Goal: Task Accomplishment & Management: Complete application form

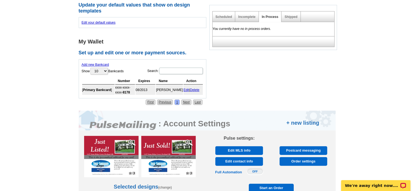
scroll to position [245, 0]
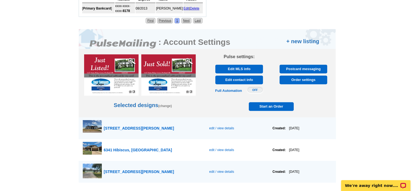
click at [212, 127] on span "edit / view details" at bounding box center [221, 129] width 25 height 4
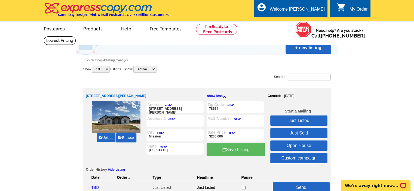
click at [127, 136] on link "Browse" at bounding box center [125, 137] width 19 height 9
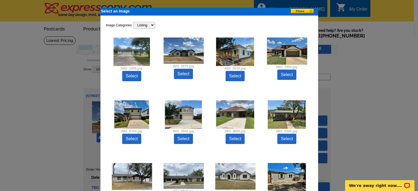
click at [301, 9] on button at bounding box center [304, 11] width 27 height 6
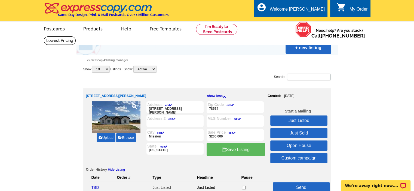
click at [105, 138] on link "Upload" at bounding box center [106, 137] width 19 height 9
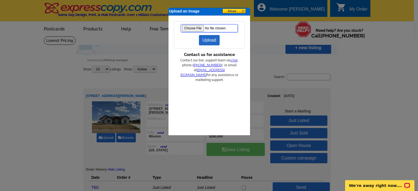
click at [194, 27] on input "file" at bounding box center [209, 28] width 57 height 8
click at [210, 39] on link "Upload" at bounding box center [209, 40] width 21 height 10
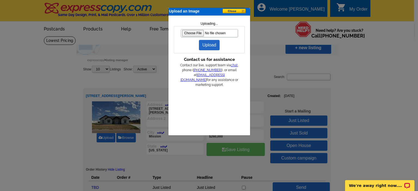
click at [208, 44] on link "Upload" at bounding box center [209, 45] width 21 height 10
click at [235, 13] on div "Upload an Image" at bounding box center [210, 12] width 82 height 8
click at [236, 12] on button at bounding box center [236, 11] width 27 height 6
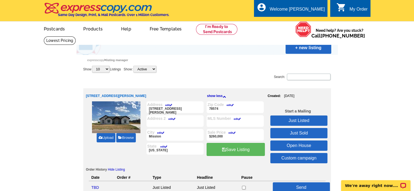
click at [104, 136] on link "Upload" at bounding box center [106, 137] width 19 height 9
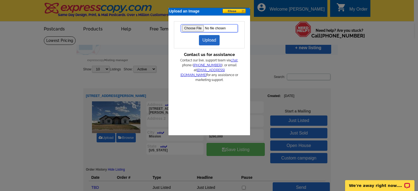
click at [193, 28] on input "file" at bounding box center [209, 28] width 57 height 8
type input "C:\fakepath\f655b979-9688-4df2-9b13-da66f8f6ca0d.JPG"
click at [207, 39] on link "Upload" at bounding box center [209, 40] width 21 height 10
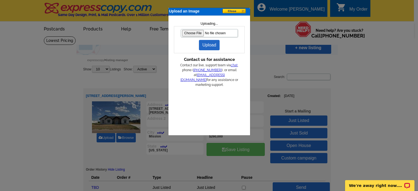
click at [237, 10] on button at bounding box center [236, 11] width 27 height 6
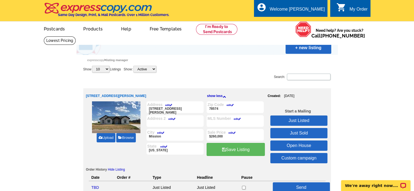
click at [167, 105] on link "edit" at bounding box center [168, 105] width 10 height 3
click at [0, 0] on input "8111 Lupita Uribe St" at bounding box center [0, 0] width 0 height 0
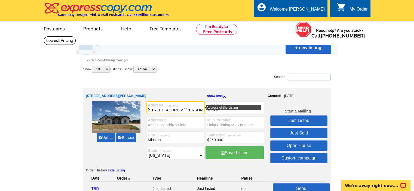
click at [184, 109] on input "8111 Lupita Uribe St" at bounding box center [176, 110] width 56 height 5
drag, startPoint x: 186, startPoint y: 110, endPoint x: 129, endPoint y: 105, distance: 57.4
click at [129, 107] on div "Upload Browse Address (required) 8111 Lupita Uribe St 8111 Lupita Uribe St Zip …" at bounding box center [207, 134] width 242 height 64
type input "6320 Cascada Bend Rd"
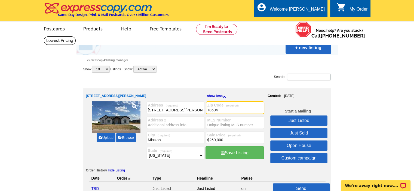
type input "78504"
drag, startPoint x: 152, startPoint y: 139, endPoint x: 117, endPoint y: 137, distance: 35.5
click at [117, 138] on div "Upload Browse Address (required) 6320 Cascada Bend Rd 8111 Lupita Uribe St Zip …" at bounding box center [207, 134] width 242 height 64
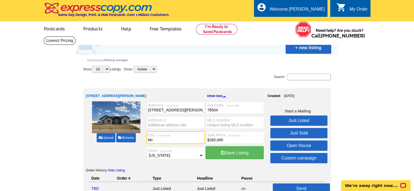
click at [194, 159] on div "State (required) Choose the state for the listing Alabama Alaska Arizona Arkans…" at bounding box center [176, 153] width 58 height 13
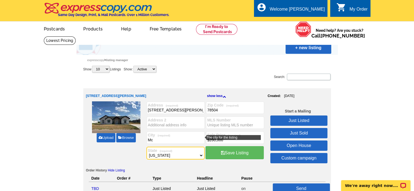
click at [171, 134] on label "City (required)" at bounding box center [176, 135] width 56 height 4
click at [165, 141] on input "Mc" at bounding box center [176, 140] width 56 height 5
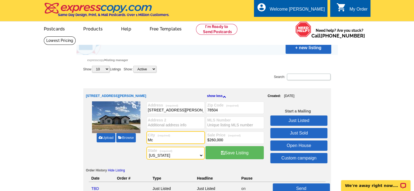
type input "McAllen"
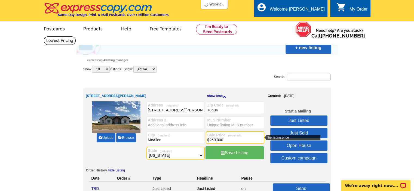
drag, startPoint x: 230, startPoint y: 139, endPoint x: 222, endPoint y: 141, distance: 7.5
click at [222, 140] on input "$260,000" at bounding box center [235, 140] width 56 height 5
type input "$304,000"
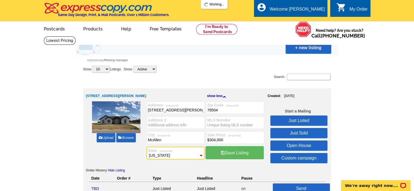
click at [301, 120] on link "Just Listed" at bounding box center [298, 121] width 57 height 10
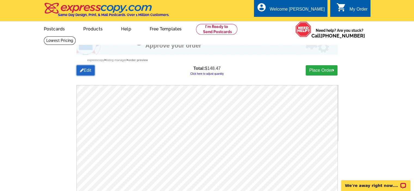
click at [88, 71] on link "Edit" at bounding box center [86, 70] width 19 height 10
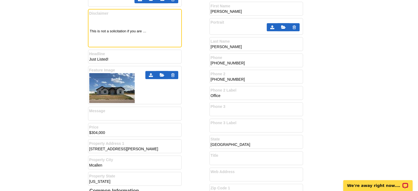
scroll to position [327, 0]
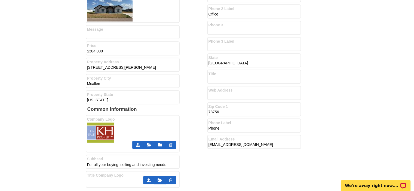
click at [138, 143] on icon at bounding box center [138, 145] width 4 height 4
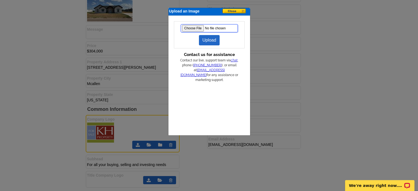
click at [194, 25] on input "file" at bounding box center [209, 28] width 57 height 8
type input "C:\fakepath\new graphic.jpg"
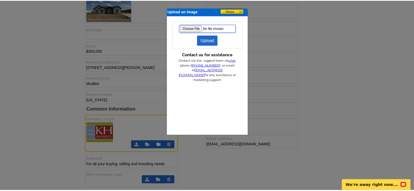
scroll to position [0, 0]
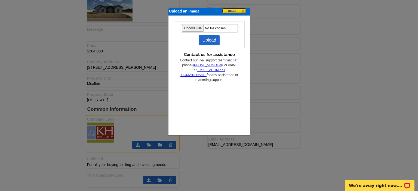
click at [205, 41] on link "Upload" at bounding box center [209, 40] width 21 height 10
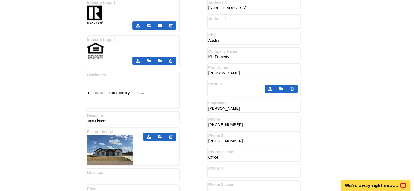
scroll to position [163, 0]
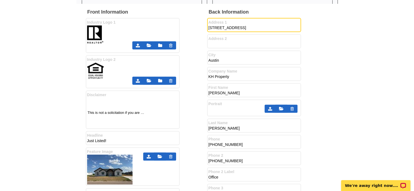
drag, startPoint x: 275, startPoint y: 26, endPoint x: 124, endPoint y: 33, distance: 151.6
click at [124, 34] on div "Front Information Industry Logo 1 Industry Logo 2" at bounding box center [207, 181] width 243 height 345
type input "2802 Charlotte Dr."
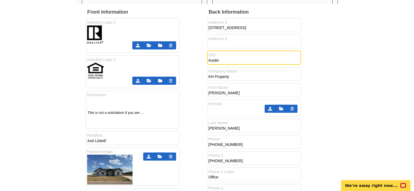
drag, startPoint x: 220, startPoint y: 58, endPoint x: 179, endPoint y: 56, distance: 40.7
click at [182, 56] on div "Front Information Industry Logo 1 Industry Logo 2" at bounding box center [207, 181] width 243 height 345
type input "Pharr"
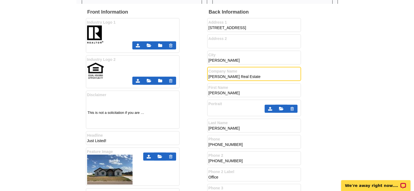
type input "Chris Hinkle Real Estate"
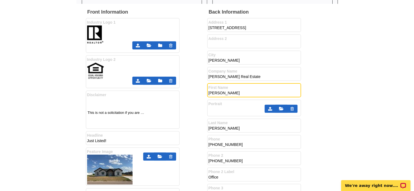
type input "[PERSON_NAME]"
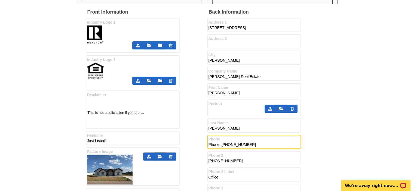
type input "Phone: 512-589-9696"
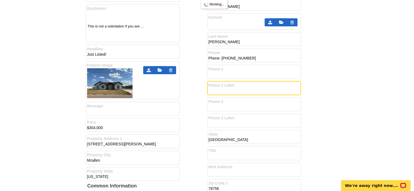
scroll to position [327, 0]
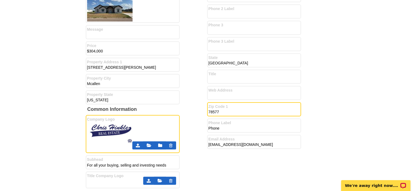
type input "78577"
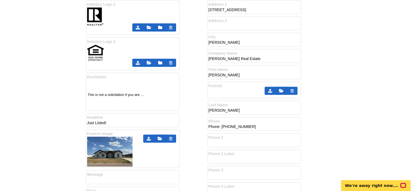
scroll to position [163, 0]
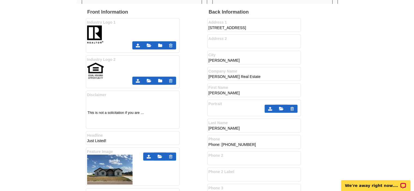
type input "Email: info@chre.us"
click at [151, 153] on link at bounding box center [148, 157] width 11 height 8
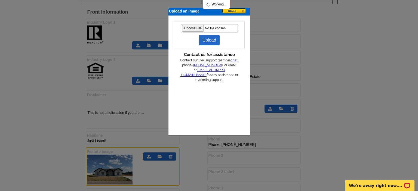
click at [195, 24] on form "Upload" at bounding box center [209, 34] width 71 height 27
click at [193, 29] on input "file" at bounding box center [209, 28] width 57 height 8
click at [207, 39] on link "Upload" at bounding box center [209, 40] width 21 height 10
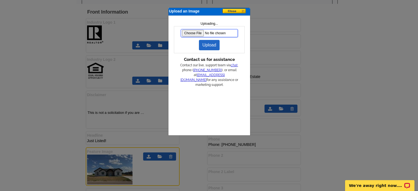
click at [194, 33] on input "file" at bounding box center [209, 33] width 57 height 8
click at [211, 44] on link "Upload" at bounding box center [209, 45] width 21 height 10
click at [233, 11] on button at bounding box center [236, 11] width 27 height 6
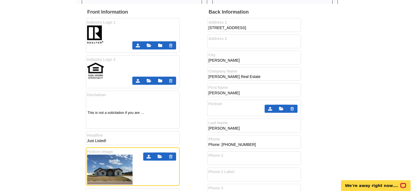
click at [151, 153] on link at bounding box center [148, 157] width 11 height 8
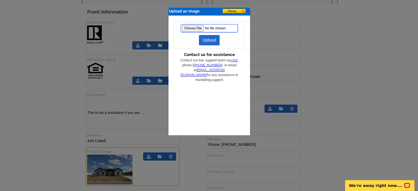
click at [190, 30] on input "file" at bounding box center [209, 28] width 57 height 8
click at [203, 28] on input "file" at bounding box center [209, 28] width 57 height 8
type input "C:\fakepath\f655b979-9688-4df2-9b13-da66f8f6ca0d.jpg"
click at [206, 40] on link "Upload" at bounding box center [209, 40] width 21 height 10
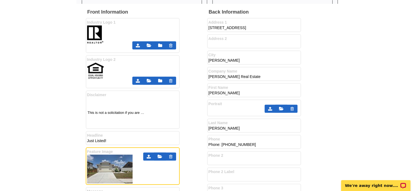
scroll to position [327, 0]
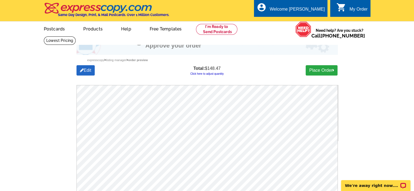
scroll to position [82, 0]
